Goal: Transaction & Acquisition: Purchase product/service

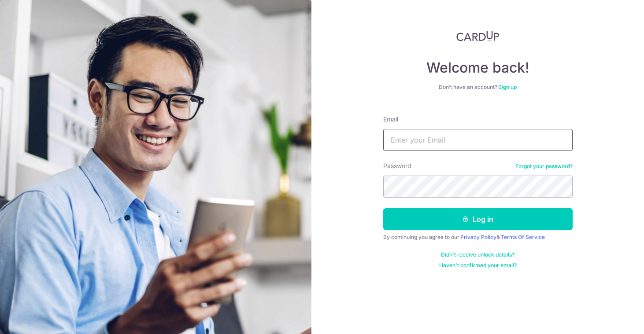
type input "loh.linda@hotmail.com"
click at [478, 219] on button "Log in" at bounding box center [477, 219] width 189 height 22
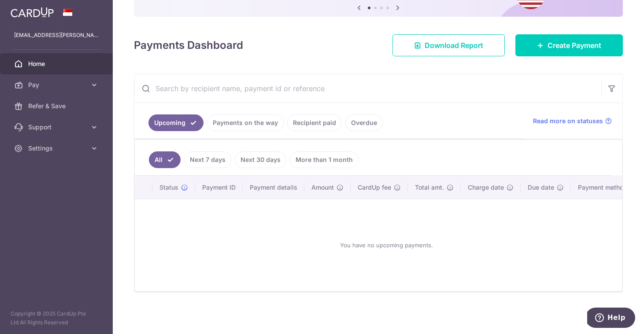
scroll to position [96, 0]
click at [550, 45] on span "Create Payment" at bounding box center [575, 45] width 54 height 11
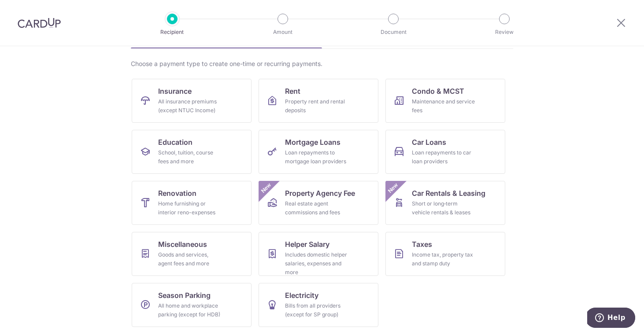
scroll to position [60, 0]
click at [411, 249] on link "Taxes Income tax, property tax and stamp duty" at bounding box center [446, 254] width 120 height 44
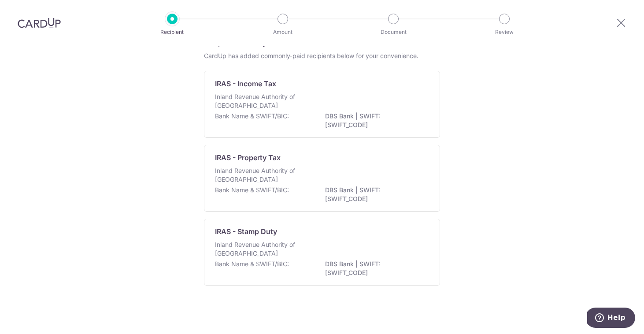
scroll to position [48, 0]
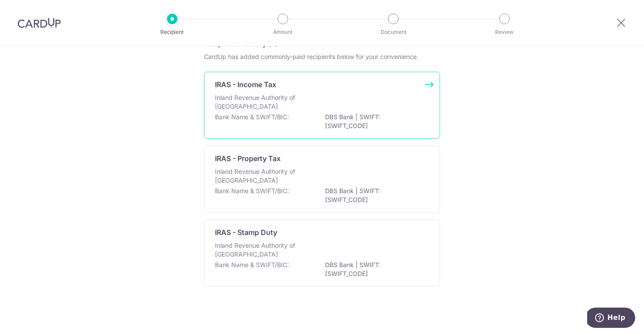
click at [254, 110] on p "Inland Revenue Authority of [GEOGRAPHIC_DATA]" at bounding box center [261, 102] width 93 height 18
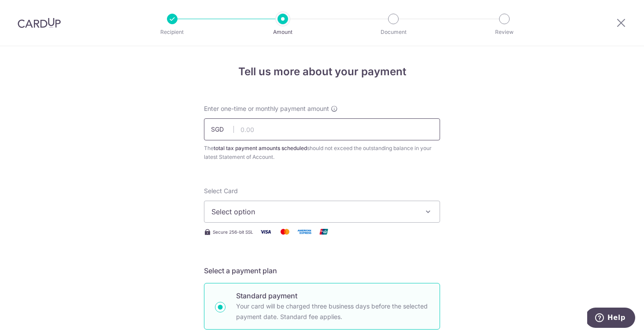
click at [246, 129] on input "text" at bounding box center [322, 130] width 236 height 22
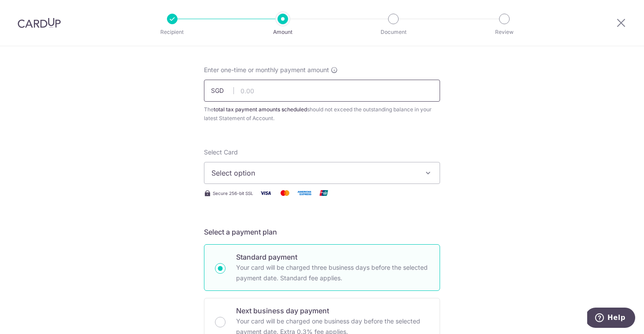
scroll to position [30, 0]
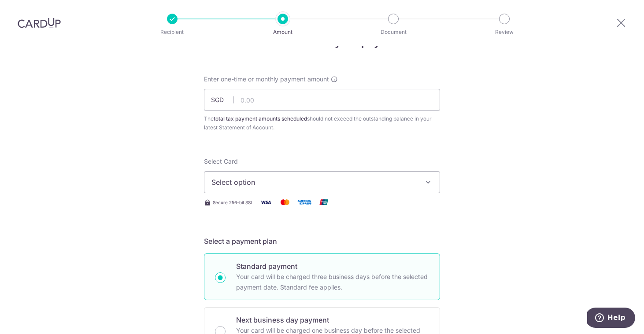
click at [370, 185] on span "Select option" at bounding box center [314, 182] width 205 height 11
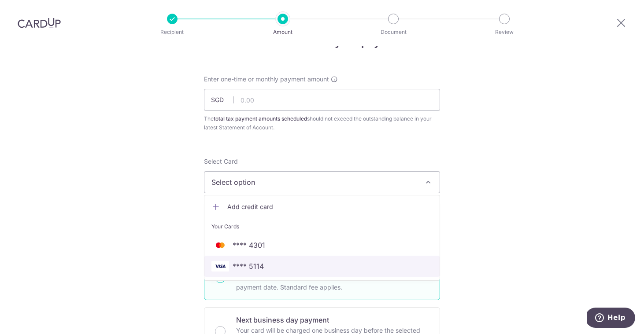
click at [342, 271] on span "**** 5114" at bounding box center [322, 266] width 221 height 11
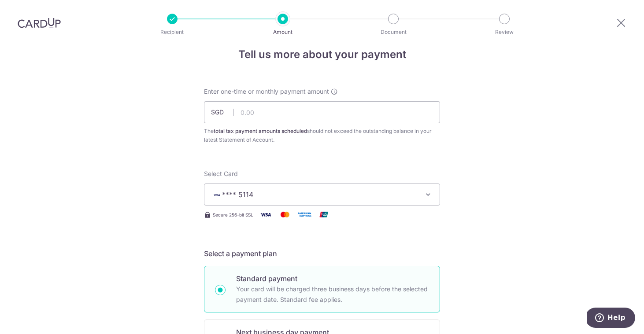
scroll to position [0, 0]
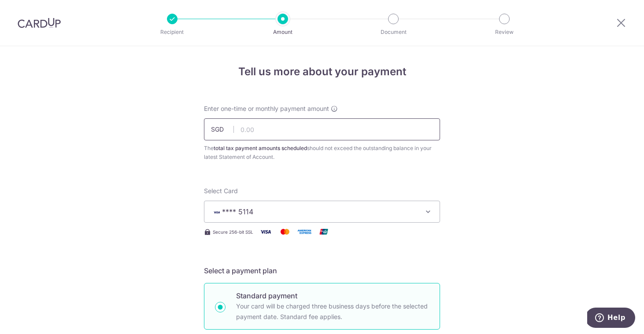
click at [259, 132] on input "text" at bounding box center [322, 130] width 236 height 22
